Goal: Book appointment/travel/reservation

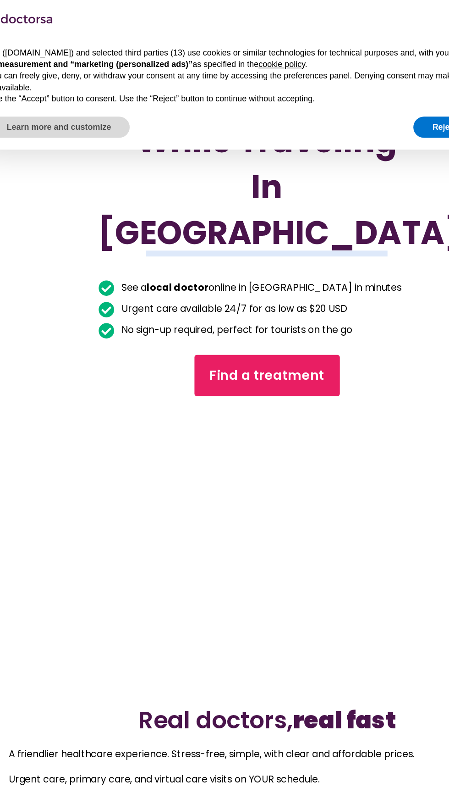
scroll to position [378, 0]
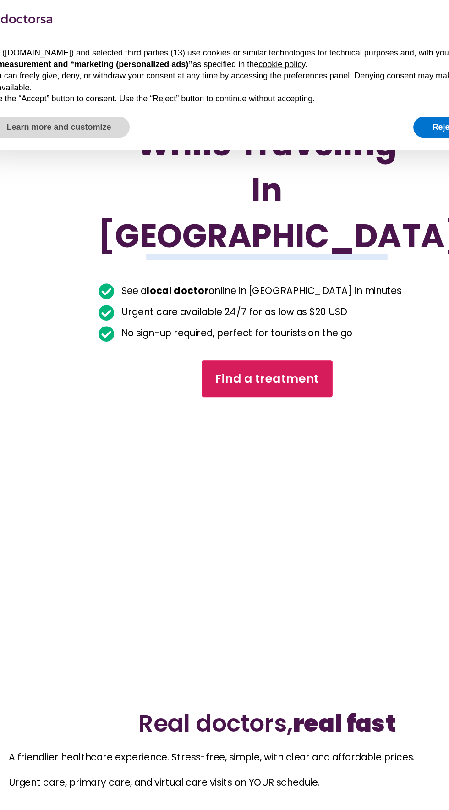
click at [222, 302] on span "Find a treatment" at bounding box center [224, 294] width 81 height 13
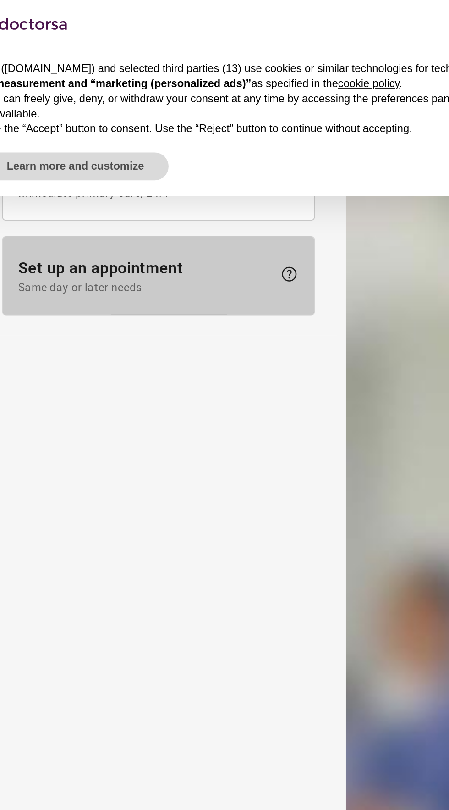
click at [125, 158] on span "Set up an appointment Same day or later needs" at bounding box center [104, 164] width 150 height 21
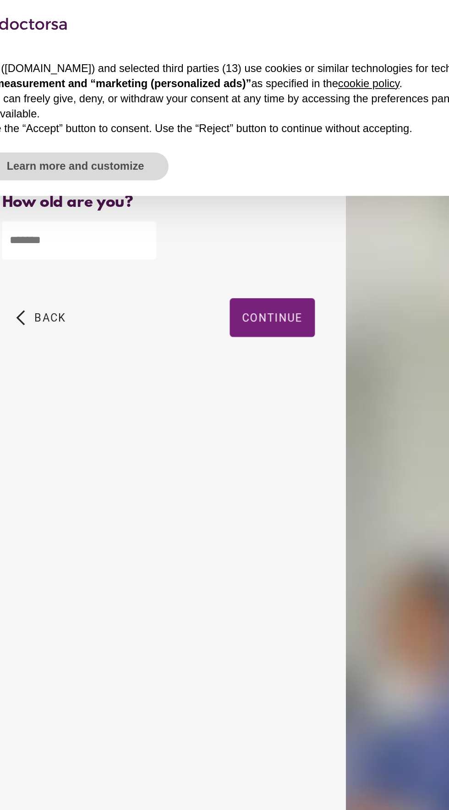
click at [192, 189] on span "Continue" at bounding box center [179, 188] width 36 height 7
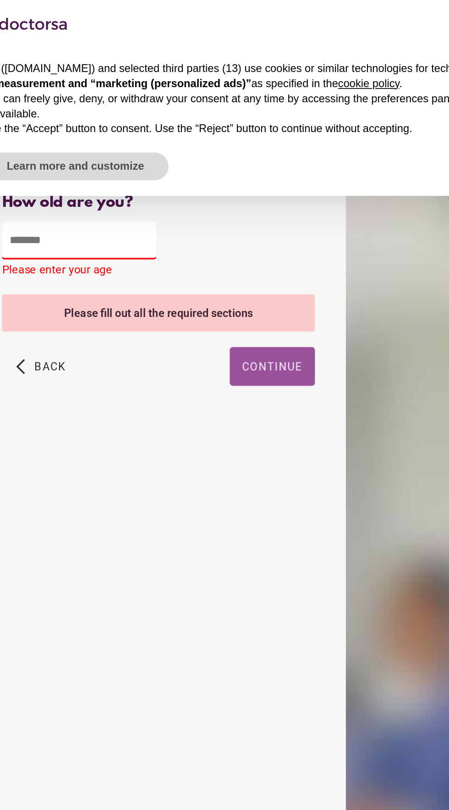
click at [83, 143] on input "number" at bounding box center [64, 143] width 91 height 22
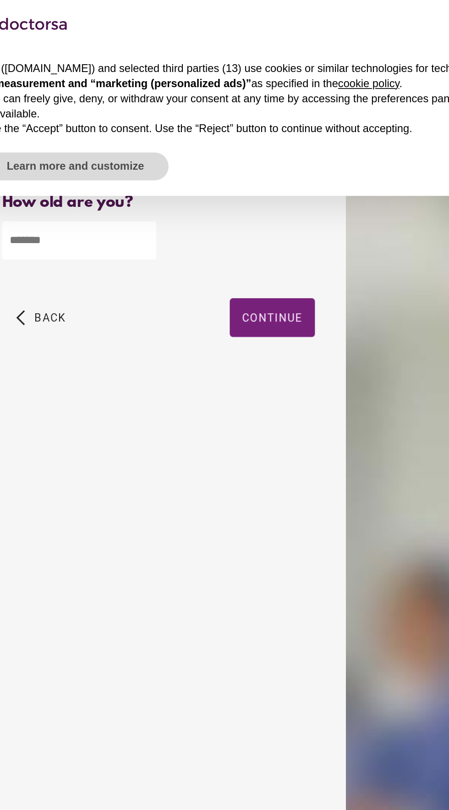
type input "**"
click at [196, 190] on span "Continue" at bounding box center [179, 188] width 36 height 7
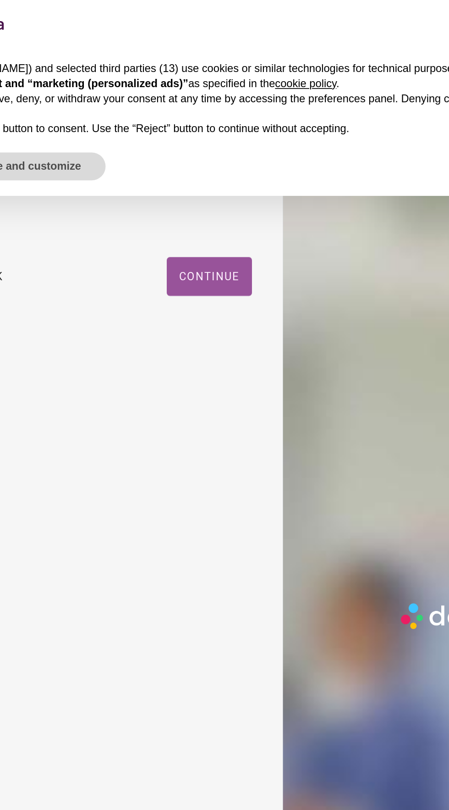
click at [183, 166] on span "Continue" at bounding box center [179, 164] width 36 height 7
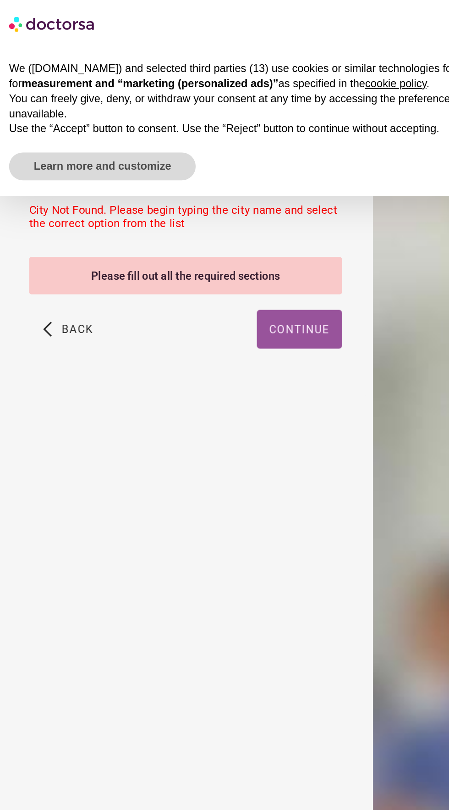
click at [115, 130] on div "City Not Found. Please begin typing the city name and select the correct option…" at bounding box center [111, 129] width 185 height 16
click at [150, 166] on div "Please fill out all the required sections" at bounding box center [111, 164] width 185 height 22
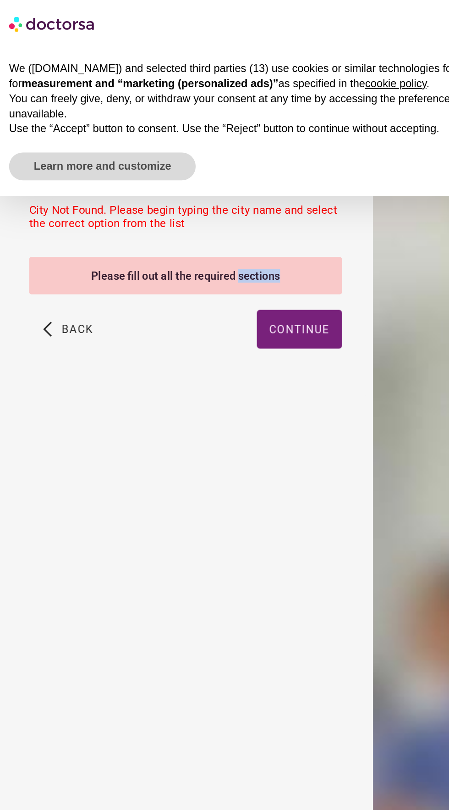
click at [142, 129] on div "City Not Found. Please begin typing the city name and select the correct option…" at bounding box center [111, 129] width 185 height 16
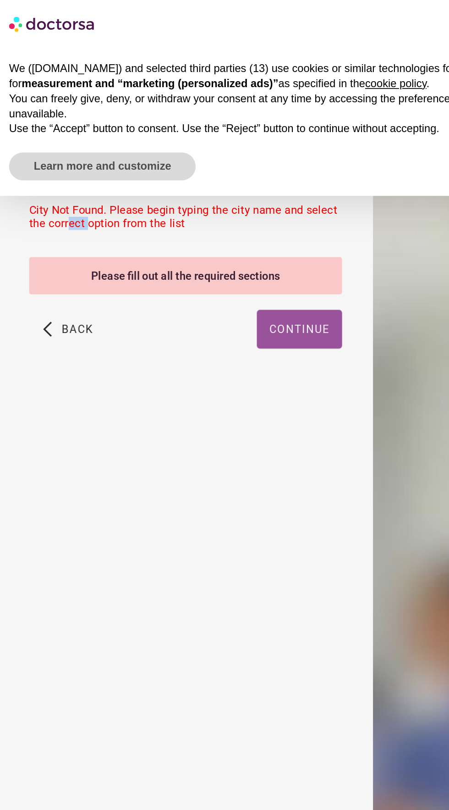
click at [180, 191] on span "button" at bounding box center [179, 195] width 50 height 23
click at [140, 137] on div "City Not Found. Please begin typing the city name and select the correct option…" at bounding box center [111, 129] width 185 height 16
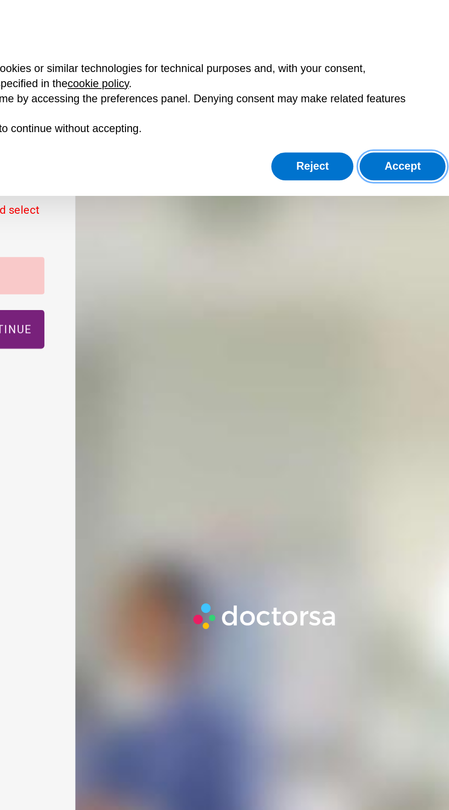
click at [422, 96] on button "Accept" at bounding box center [416, 99] width 51 height 17
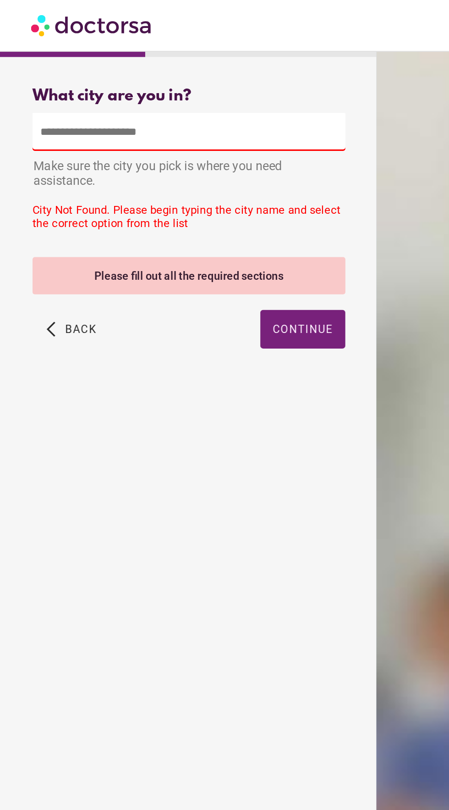
click at [69, 79] on input "text" at bounding box center [111, 78] width 185 height 22
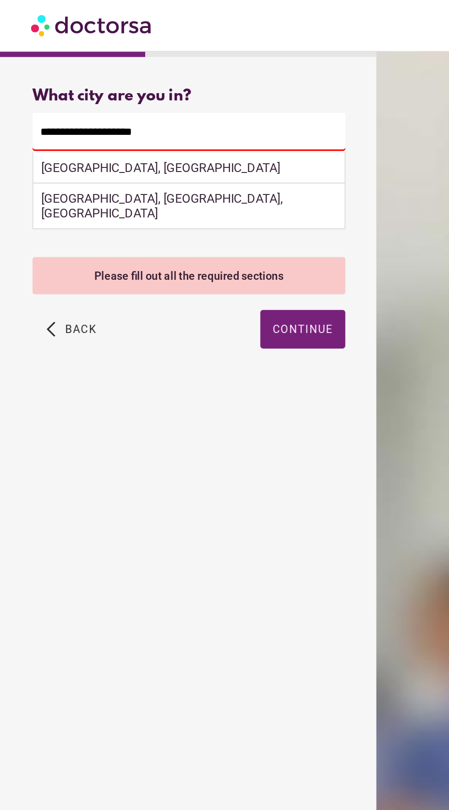
click at [111, 82] on input "**********" at bounding box center [111, 78] width 185 height 22
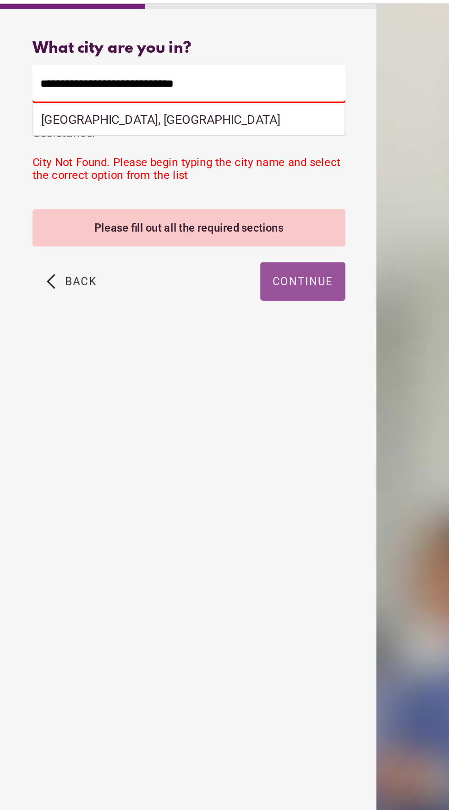
type input "**********"
click at [190, 197] on span "Continue" at bounding box center [179, 195] width 36 height 7
click at [193, 200] on span "button" at bounding box center [179, 195] width 50 height 23
click at [190, 197] on span "Continue" at bounding box center [179, 195] width 36 height 7
